Goal: Navigation & Orientation: Understand site structure

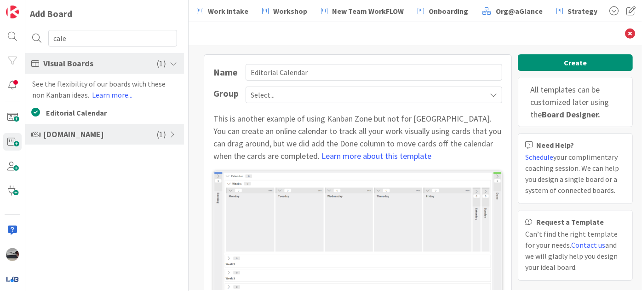
scroll to position [42, 0]
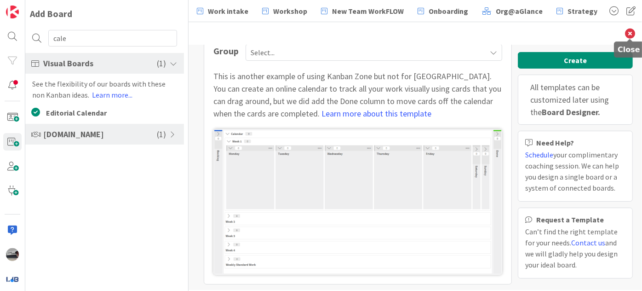
click at [626, 33] on icon at bounding box center [630, 34] width 10 height 10
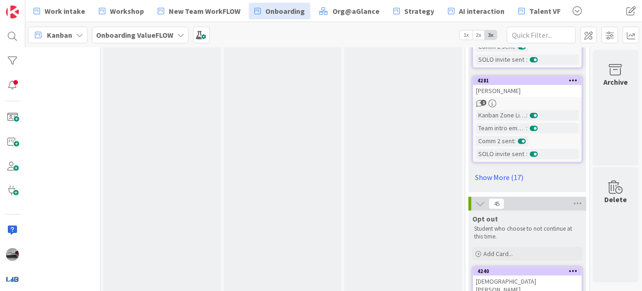
scroll to position [961, 321]
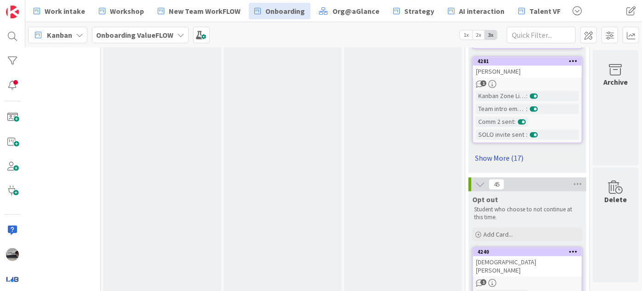
click at [484, 155] on link "Show More (17)" at bounding box center [527, 157] width 110 height 15
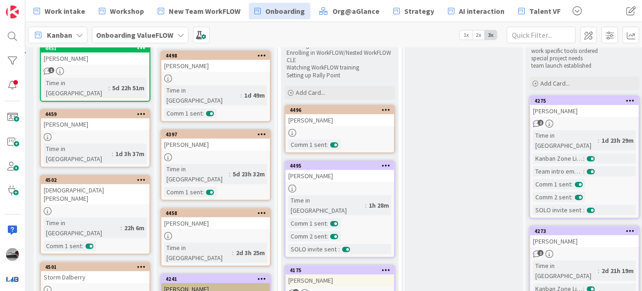
scroll to position [83, 0]
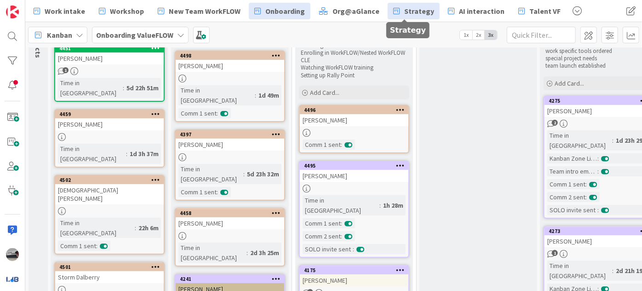
click at [404, 9] on span "Strategy" at bounding box center [419, 11] width 30 height 11
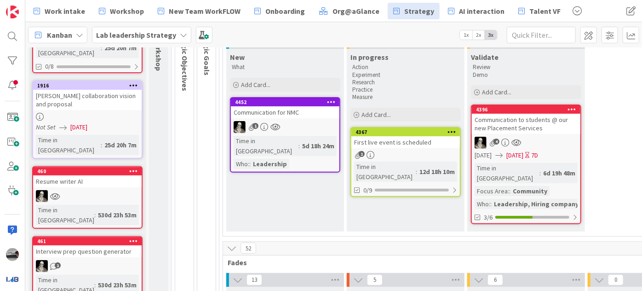
scroll to position [125, 0]
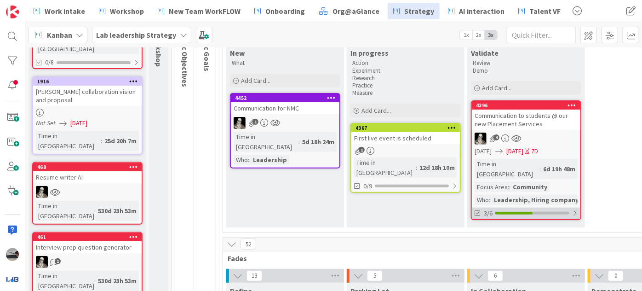
click at [578, 207] on div "3/6" at bounding box center [526, 212] width 109 height 11
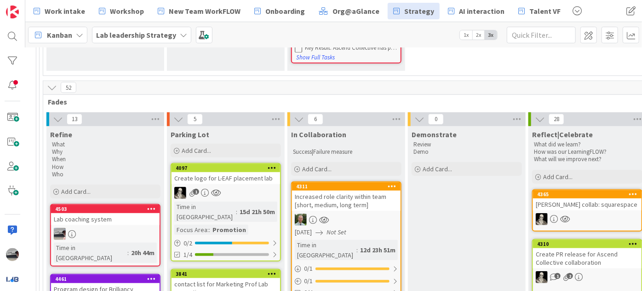
scroll to position [334, 252]
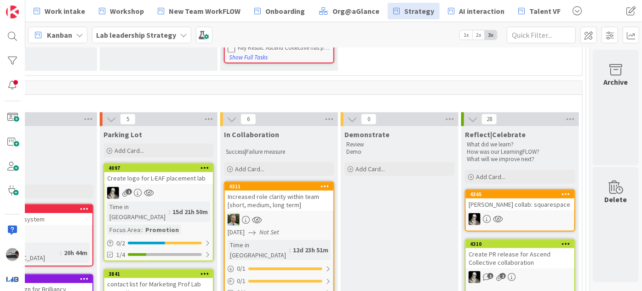
click at [468, 114] on icon at bounding box center [473, 119] width 10 height 10
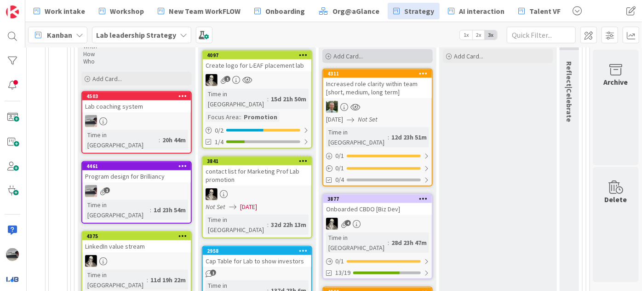
scroll to position [460, 154]
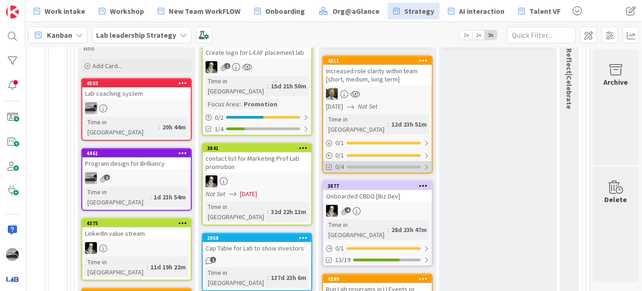
click at [424, 163] on div at bounding box center [427, 166] width 6 height 7
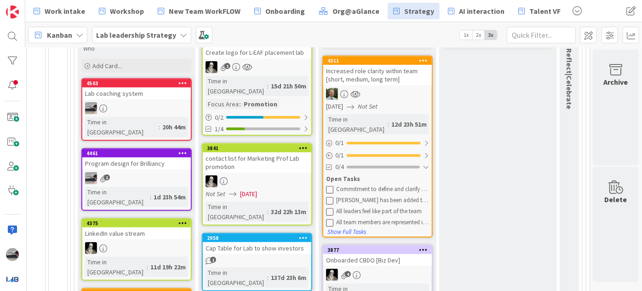
click at [383, 254] on div "Onboarded CBDO [Biz Dev]" at bounding box center [377, 260] width 109 height 12
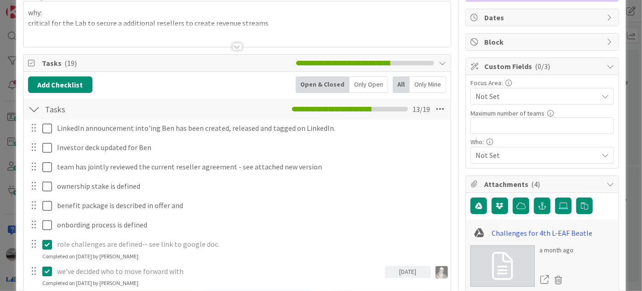
scroll to position [83, 0]
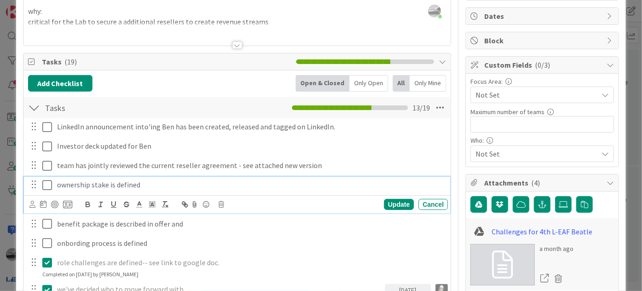
click at [44, 184] on icon at bounding box center [49, 184] width 14 height 11
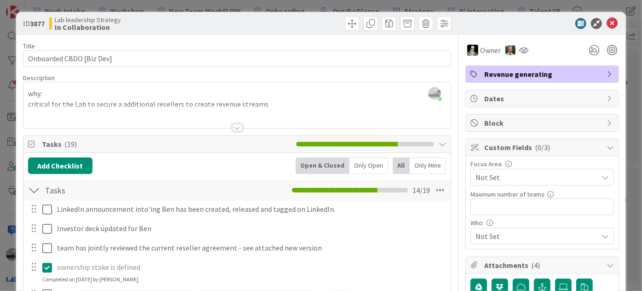
scroll to position [0, 0]
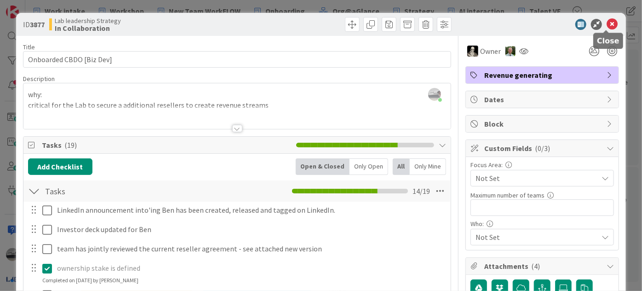
click at [607, 22] on icon at bounding box center [612, 24] width 11 height 11
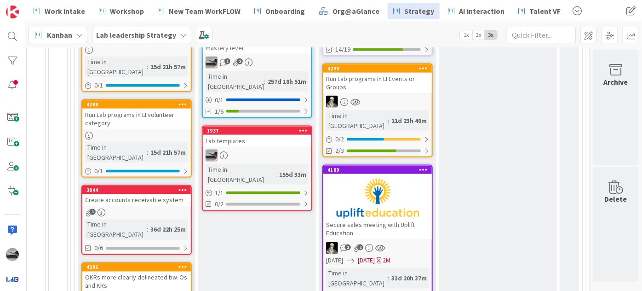
scroll to position [723, 154]
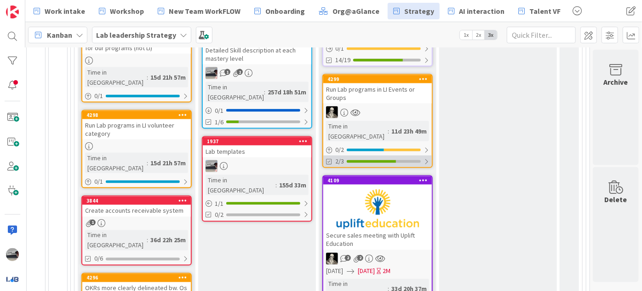
click at [424, 158] on div at bounding box center [427, 161] width 6 height 7
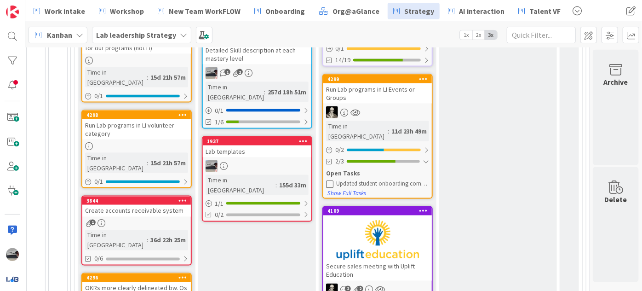
click at [387, 83] on div "Run Lab programs in LI Events or Groups" at bounding box center [377, 93] width 109 height 20
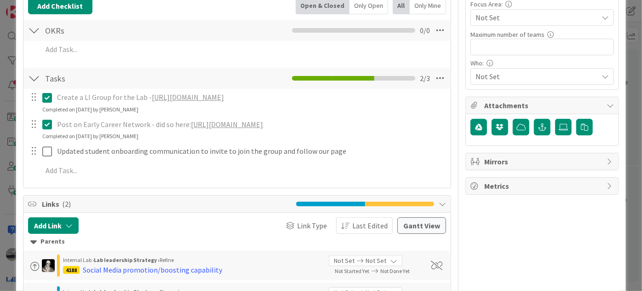
scroll to position [167, 0]
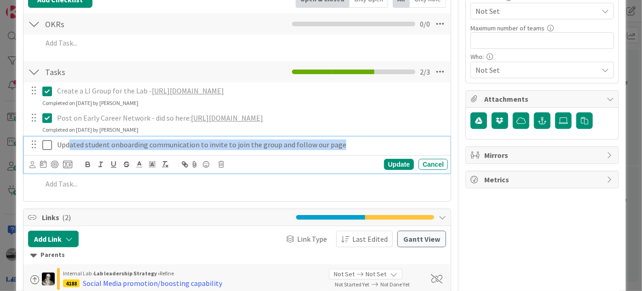
drag, startPoint x: 338, startPoint y: 154, endPoint x: 44, endPoint y: 152, distance: 294.4
click at [71, 150] on p "Updated student onboarding communication to invite to join the group and follow…" at bounding box center [250, 144] width 387 height 11
click at [45, 150] on icon at bounding box center [49, 144] width 14 height 11
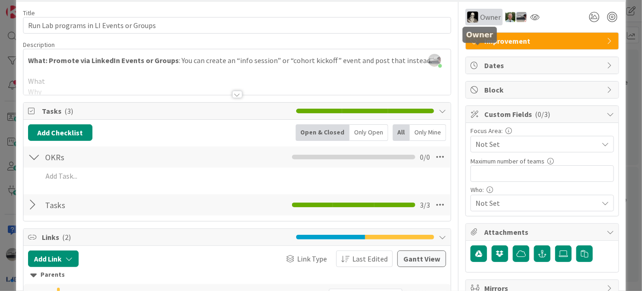
scroll to position [0, 0]
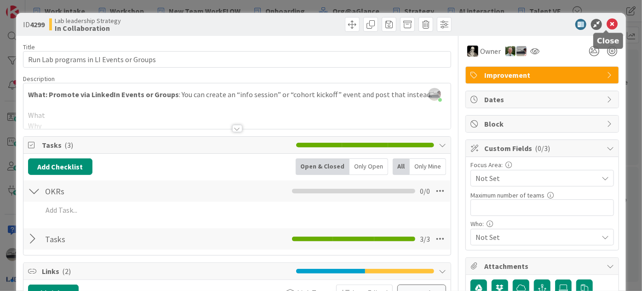
click at [607, 23] on icon at bounding box center [612, 24] width 11 height 11
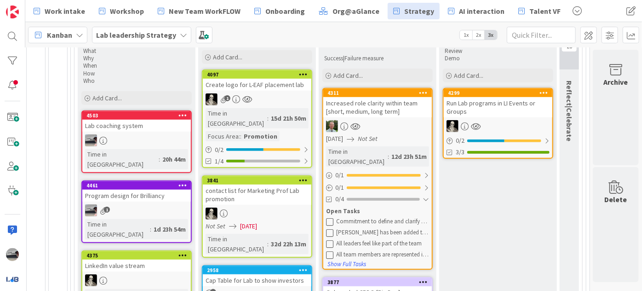
scroll to position [430, 154]
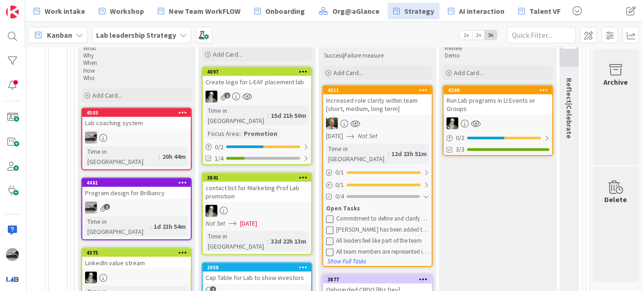
click at [143, 117] on div "Lab coaching system" at bounding box center [136, 123] width 109 height 12
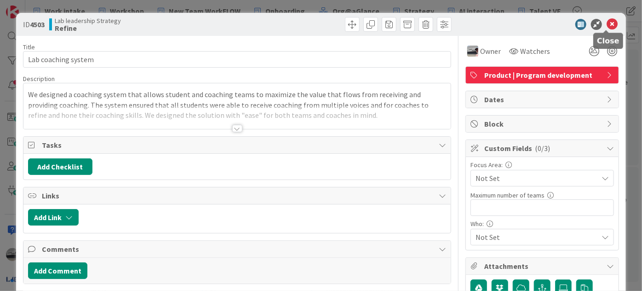
click at [607, 25] on icon at bounding box center [612, 24] width 11 height 11
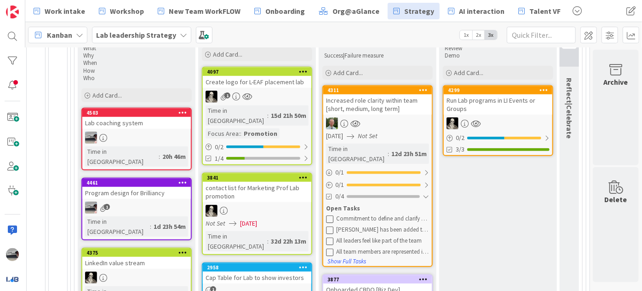
click at [139, 187] on div "Program design for Brilliancy" at bounding box center [136, 193] width 109 height 12
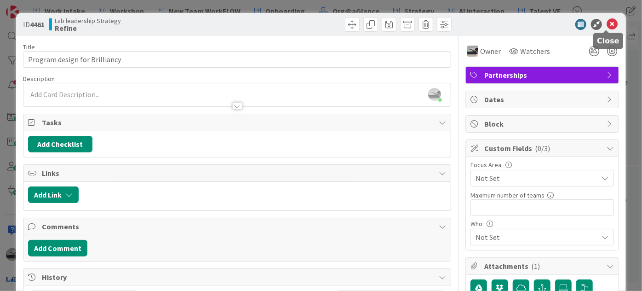
click at [607, 22] on icon at bounding box center [612, 24] width 11 height 11
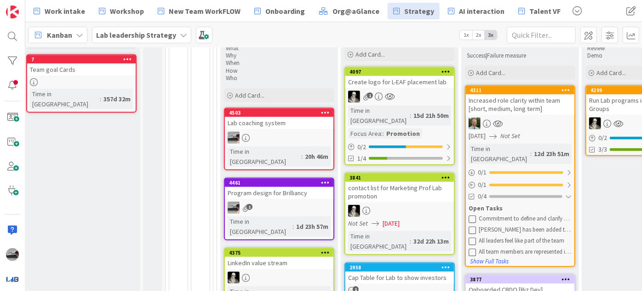
scroll to position [430, 0]
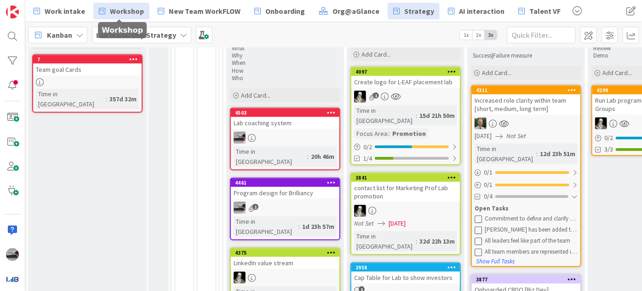
click at [110, 13] on span "Workshop" at bounding box center [127, 11] width 34 height 11
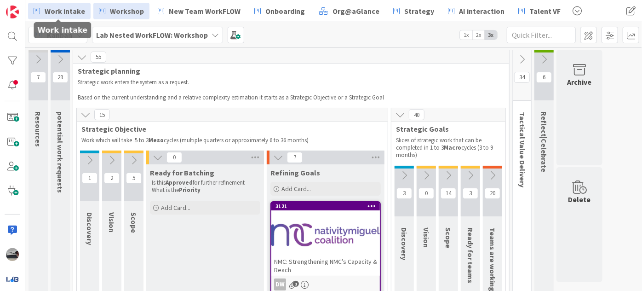
click at [67, 15] on span "Work intake" at bounding box center [65, 11] width 40 height 11
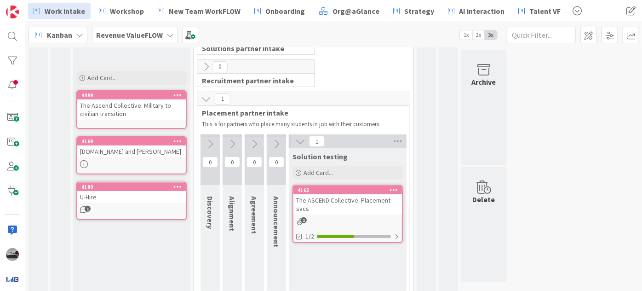
scroll to position [125, 0]
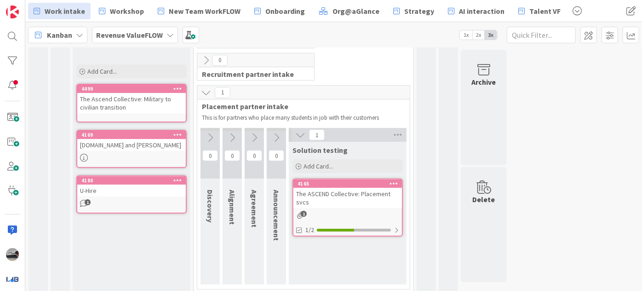
click at [297, 131] on icon at bounding box center [300, 135] width 10 height 10
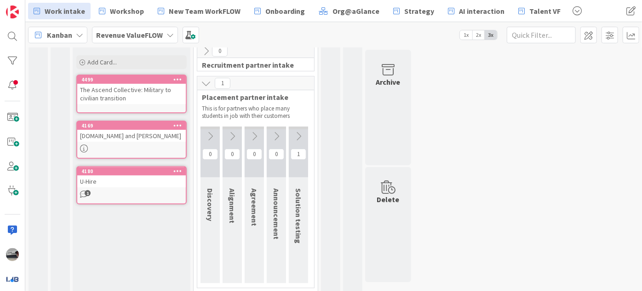
scroll to position [139, 0]
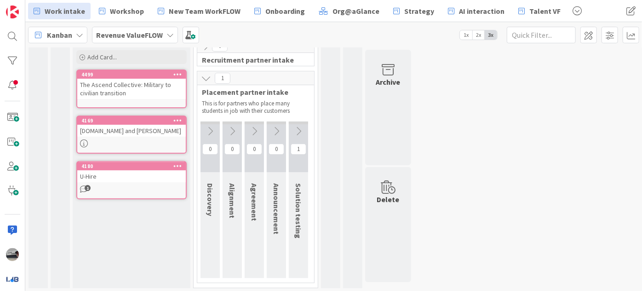
click at [203, 79] on icon at bounding box center [206, 78] width 10 height 10
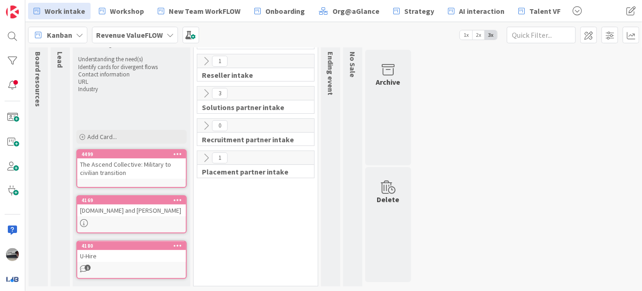
scroll to position [58, 0]
